Goal: Task Accomplishment & Management: Use online tool/utility

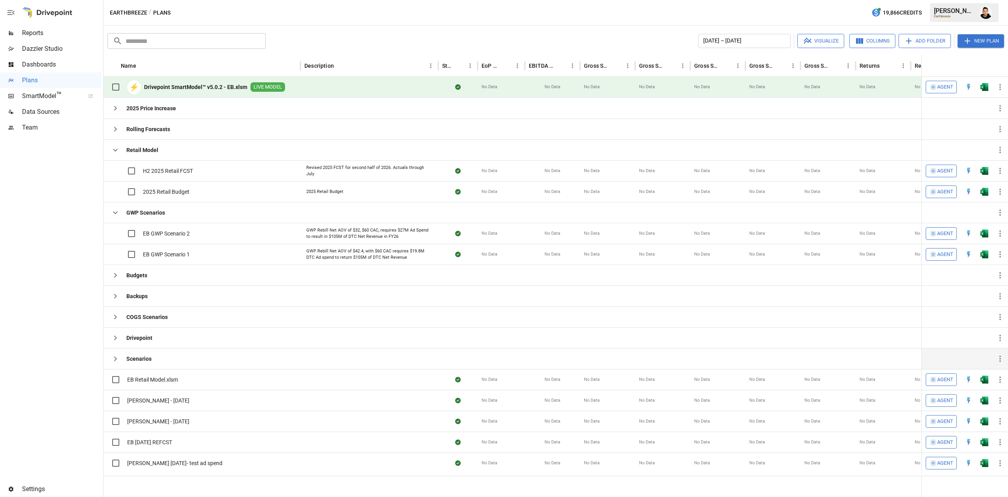
click at [114, 360] on icon "button" at bounding box center [115, 358] width 9 height 9
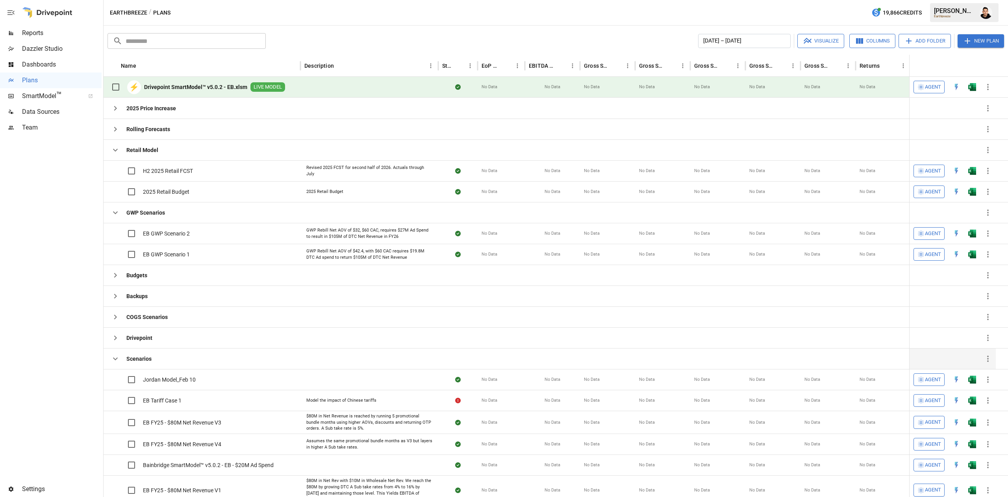
click at [117, 358] on icon "button" at bounding box center [115, 358] width 9 height 9
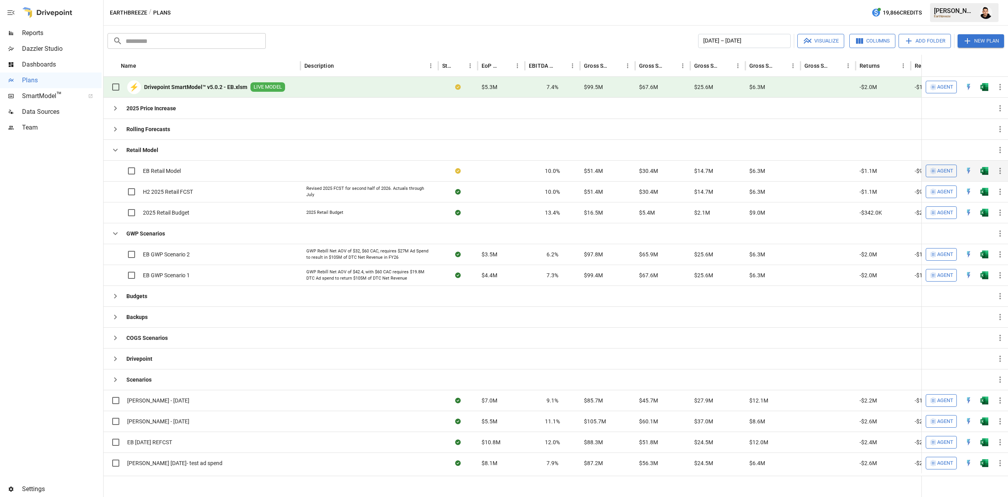
click at [982, 165] on div at bounding box center [985, 170] width 16 height 21
click at [985, 172] on img "Open in Excel" at bounding box center [985, 171] width 8 height 8
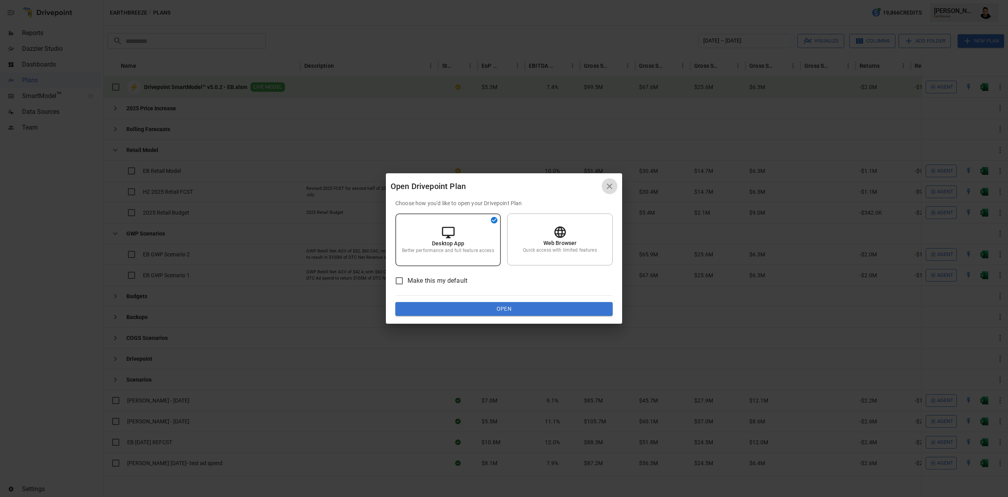
click at [607, 190] on icon "button" at bounding box center [609, 186] width 9 height 9
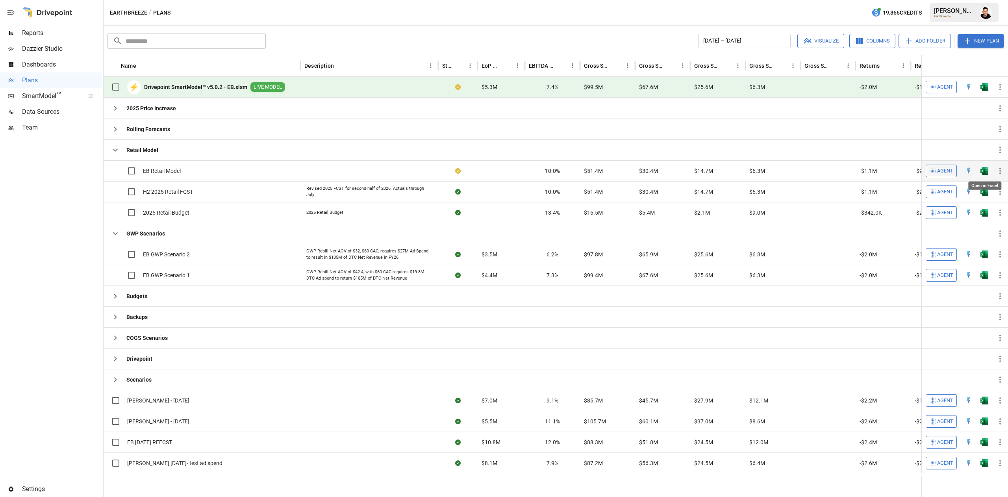
click at [986, 173] on img "Open in Excel" at bounding box center [985, 171] width 8 height 8
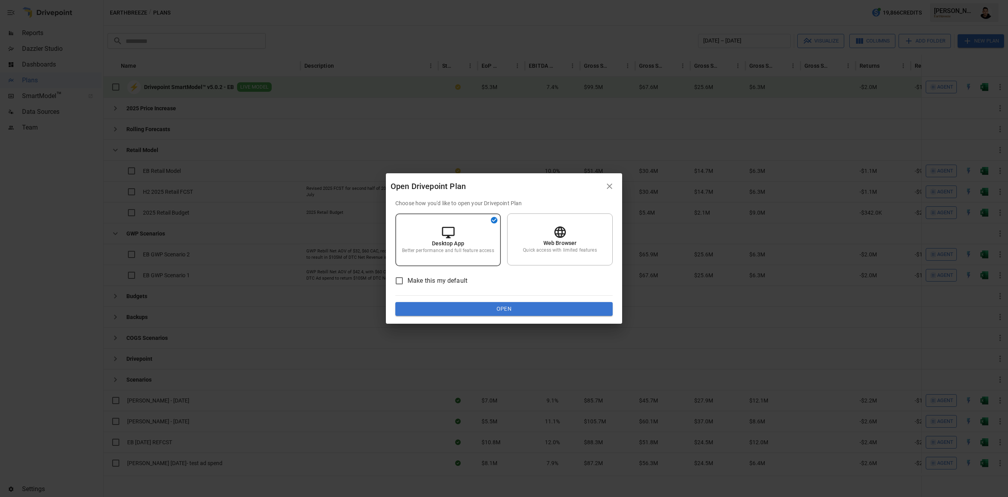
click at [606, 187] on icon "button" at bounding box center [609, 186] width 9 height 9
